Goal: Task Accomplishment & Management: Use online tool/utility

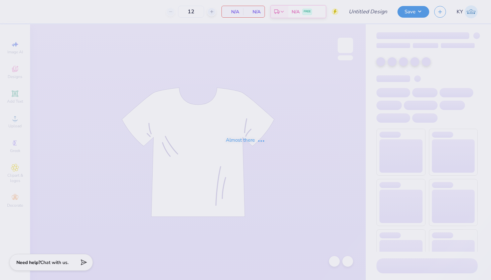
type input "ZBT Get on the Ball 2025"
type input "80"
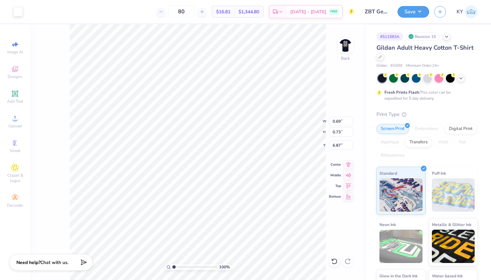
type input "0.64"
type input "0.69"
type input "6.89"
type input "0.75"
type input "0.85"
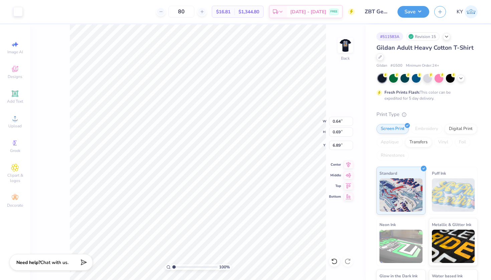
type input "6.73"
click at [14, 123] on div "Upload" at bounding box center [14, 122] width 23 height 20
click at [344, 39] on img at bounding box center [345, 45] width 27 height 27
click at [344, 39] on img at bounding box center [345, 45] width 13 height 13
click at [336, 48] on div "100 % Back" at bounding box center [198, 152] width 336 height 256
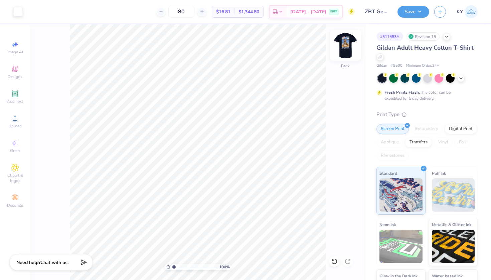
click at [345, 48] on img at bounding box center [345, 45] width 27 height 27
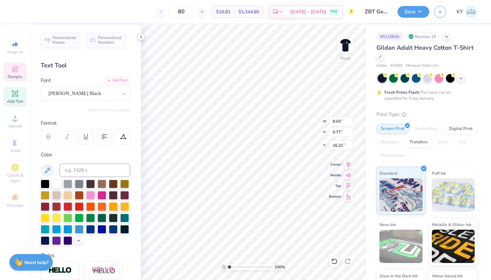
click at [139, 37] on icon at bounding box center [140, 36] width 5 height 5
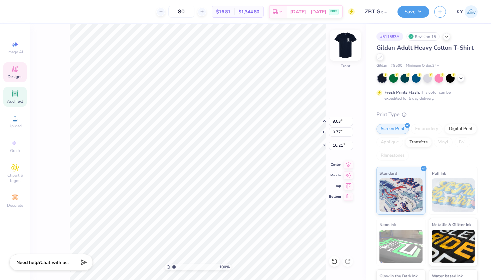
click at [347, 44] on img at bounding box center [345, 45] width 27 height 27
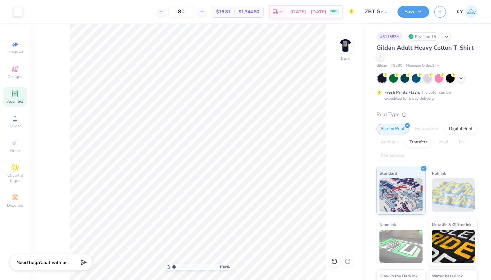
click at [20, 98] on div "Add Text" at bounding box center [14, 97] width 23 height 20
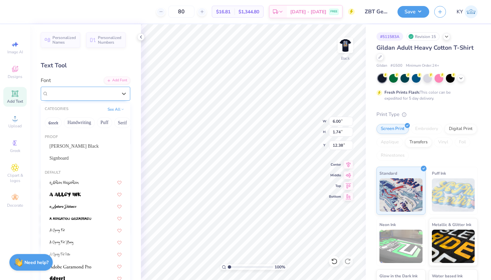
click at [80, 95] on div "Super Dream" at bounding box center [83, 93] width 70 height 10
click at [66, 146] on span "[PERSON_NAME] Black" at bounding box center [73, 146] width 49 height 7
type input "7.17"
type input "1.73"
type input "12.39"
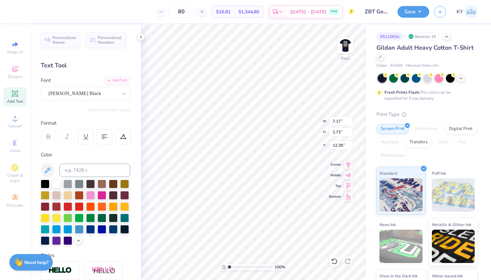
scroll to position [5, 1]
type textarea "Get on the Ball"
click at [350, 167] on icon at bounding box center [348, 164] width 9 height 8
type input "12.91"
type input "4.70"
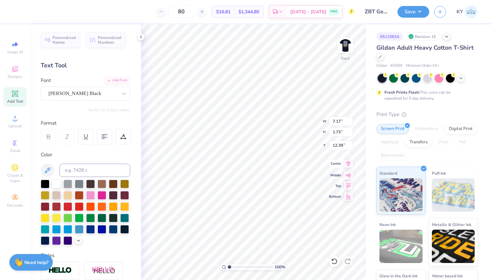
type input "10.90"
click at [349, 165] on icon at bounding box center [348, 164] width 4 height 6
click at [106, 134] on icon at bounding box center [104, 137] width 6 height 6
type input "5.01"
type input "1.83"
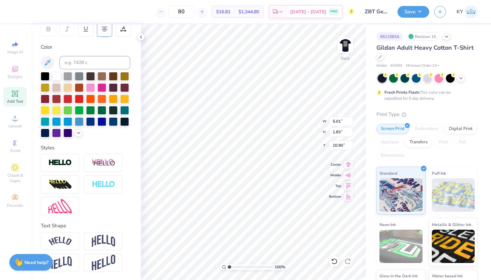
scroll to position [115, 0]
click at [73, 242] on div at bounding box center [60, 241] width 38 height 18
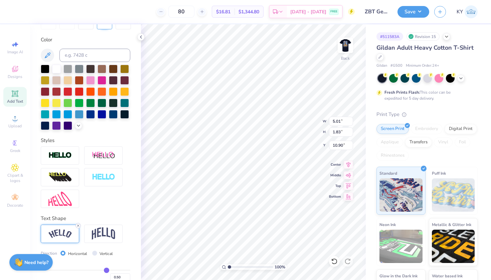
type input "7.18"
type input "1.72"
type input "10.95"
click at [336, 263] on icon at bounding box center [334, 261] width 7 height 7
type input "5.01"
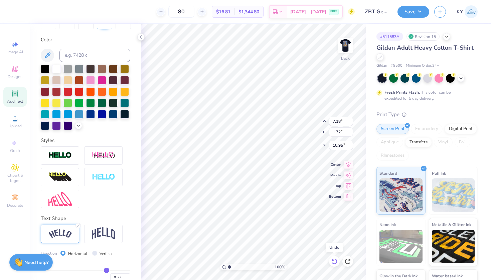
type input "1.83"
type input "10.90"
type textarea "Get on the Ball"
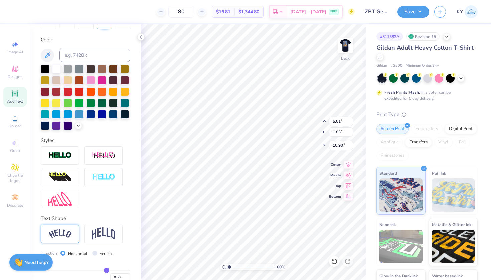
type input "0.75"
type input "0.85"
type input "6.73"
type input "0.61"
type input "0.84"
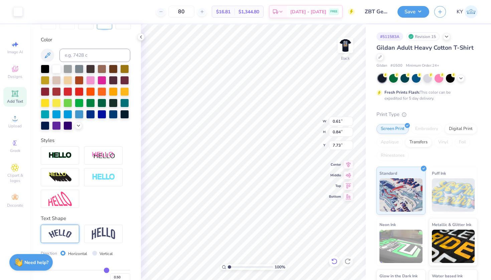
click at [333, 264] on icon at bounding box center [334, 261] width 7 height 7
type input "0.38"
type input "0.52"
click at [333, 264] on icon at bounding box center [334, 261] width 7 height 7
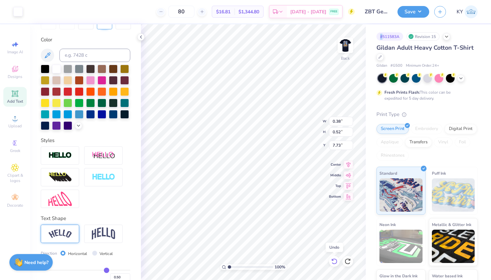
click at [333, 264] on icon at bounding box center [334, 261] width 7 height 7
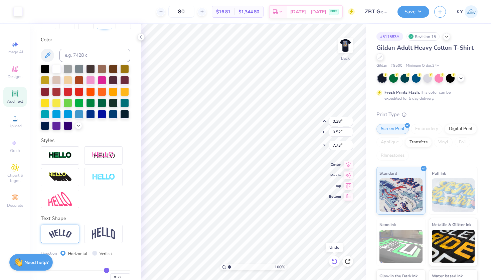
click at [333, 264] on icon at bounding box center [334, 261] width 7 height 7
type input "6.00"
type input "1.74"
type input "12.38"
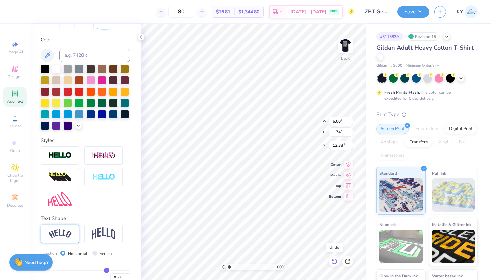
click at [333, 264] on icon at bounding box center [334, 261] width 7 height 7
